Goal: Task Accomplishment & Management: Manage account settings

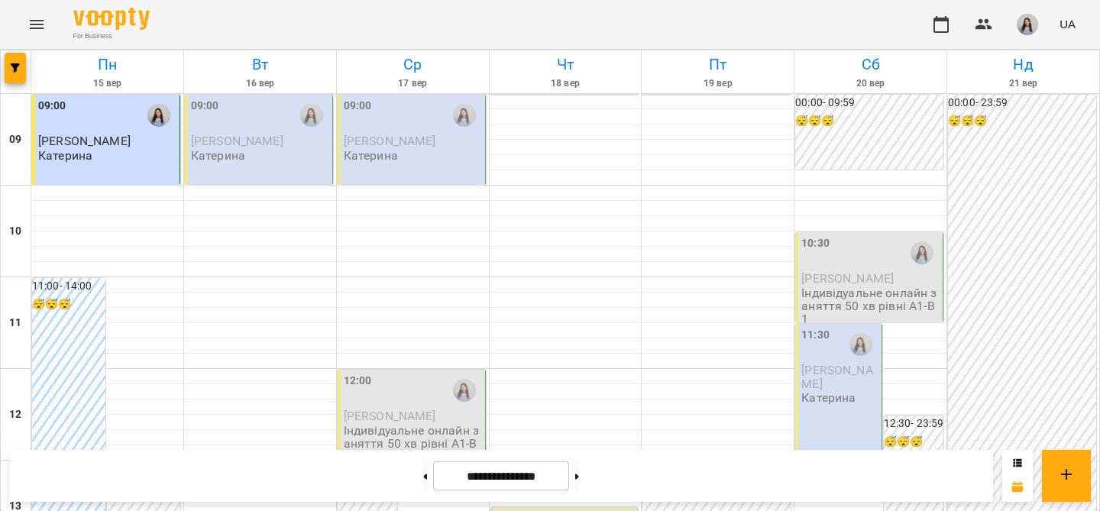
click at [269, 123] on div "09:00" at bounding box center [260, 115] width 138 height 35
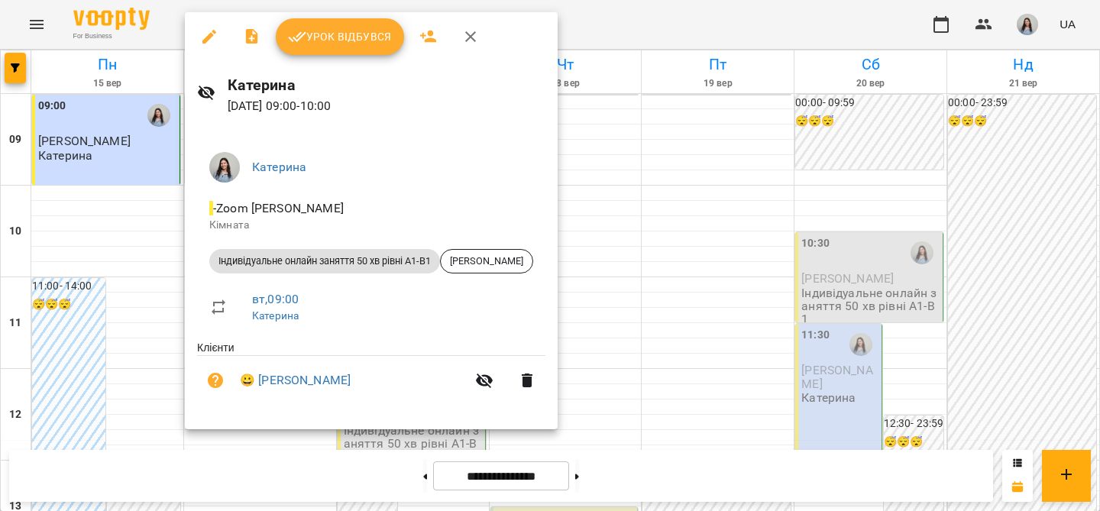
click at [328, 40] on span "Урок відбувся" at bounding box center [340, 36] width 104 height 18
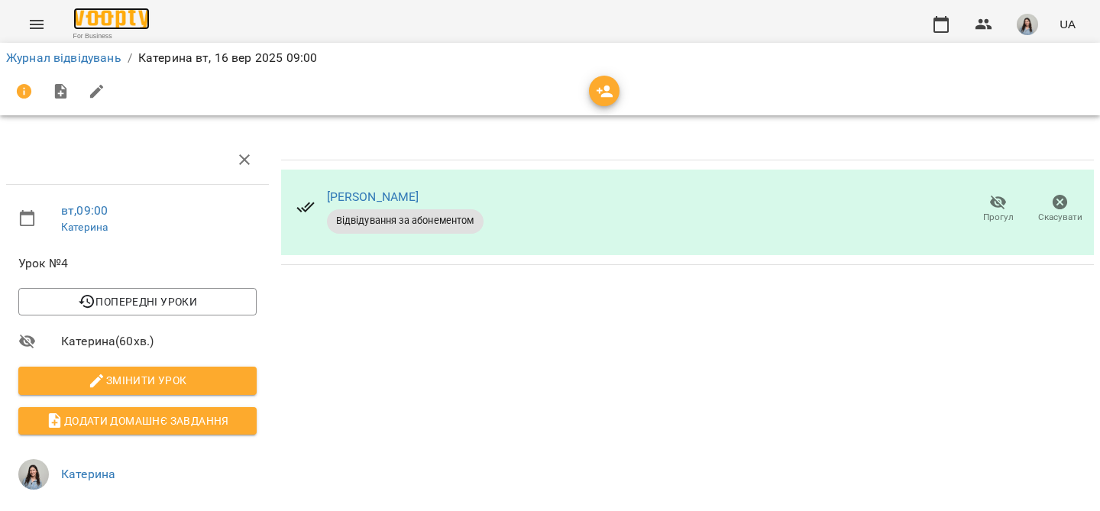
click at [99, 18] on img at bounding box center [111, 19] width 76 height 22
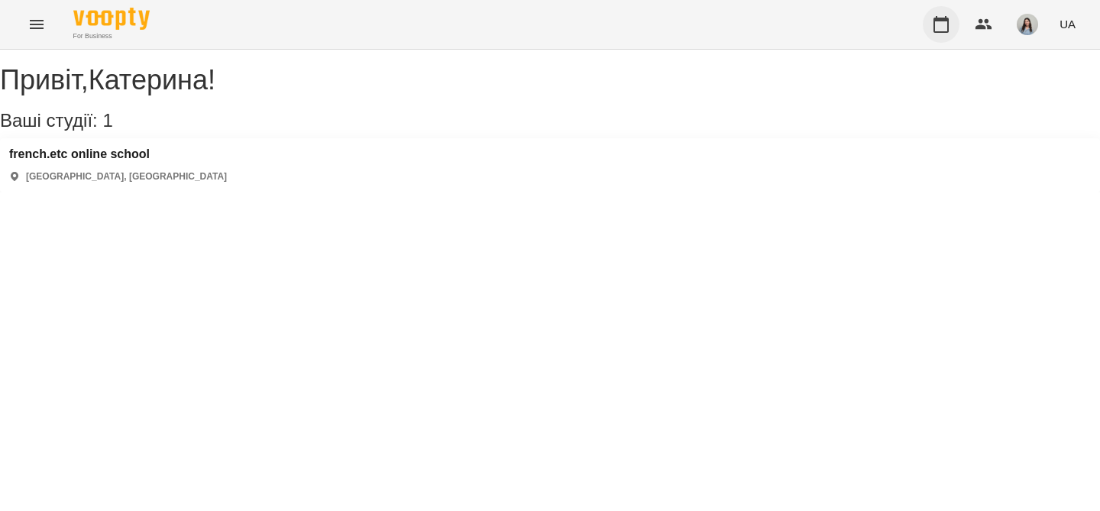
click at [955, 31] on button "button" at bounding box center [941, 24] width 37 height 37
